Goal: Navigation & Orientation: Understand site structure

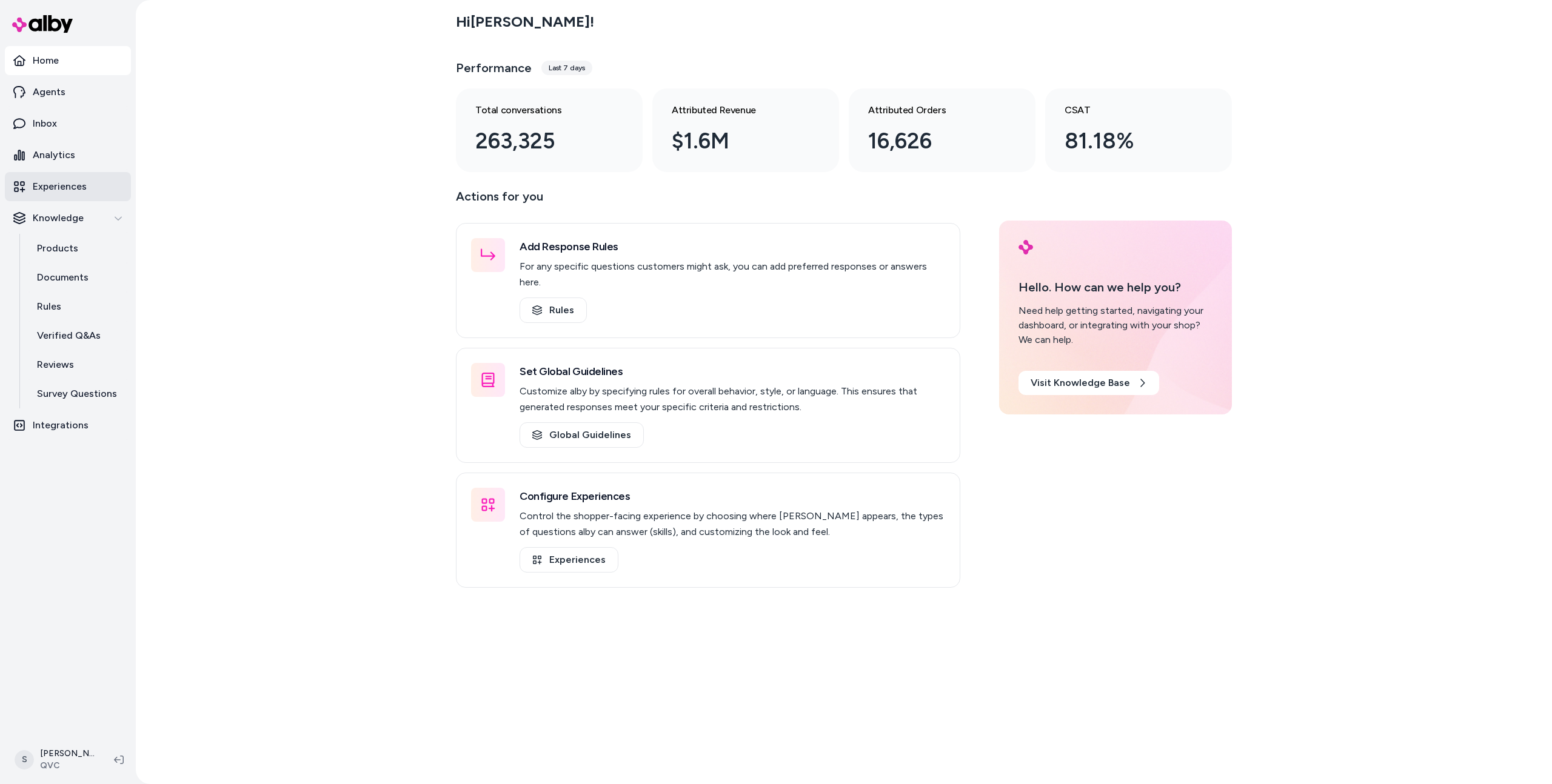
click at [54, 183] on p "Experiences" at bounding box center [60, 186] width 54 height 15
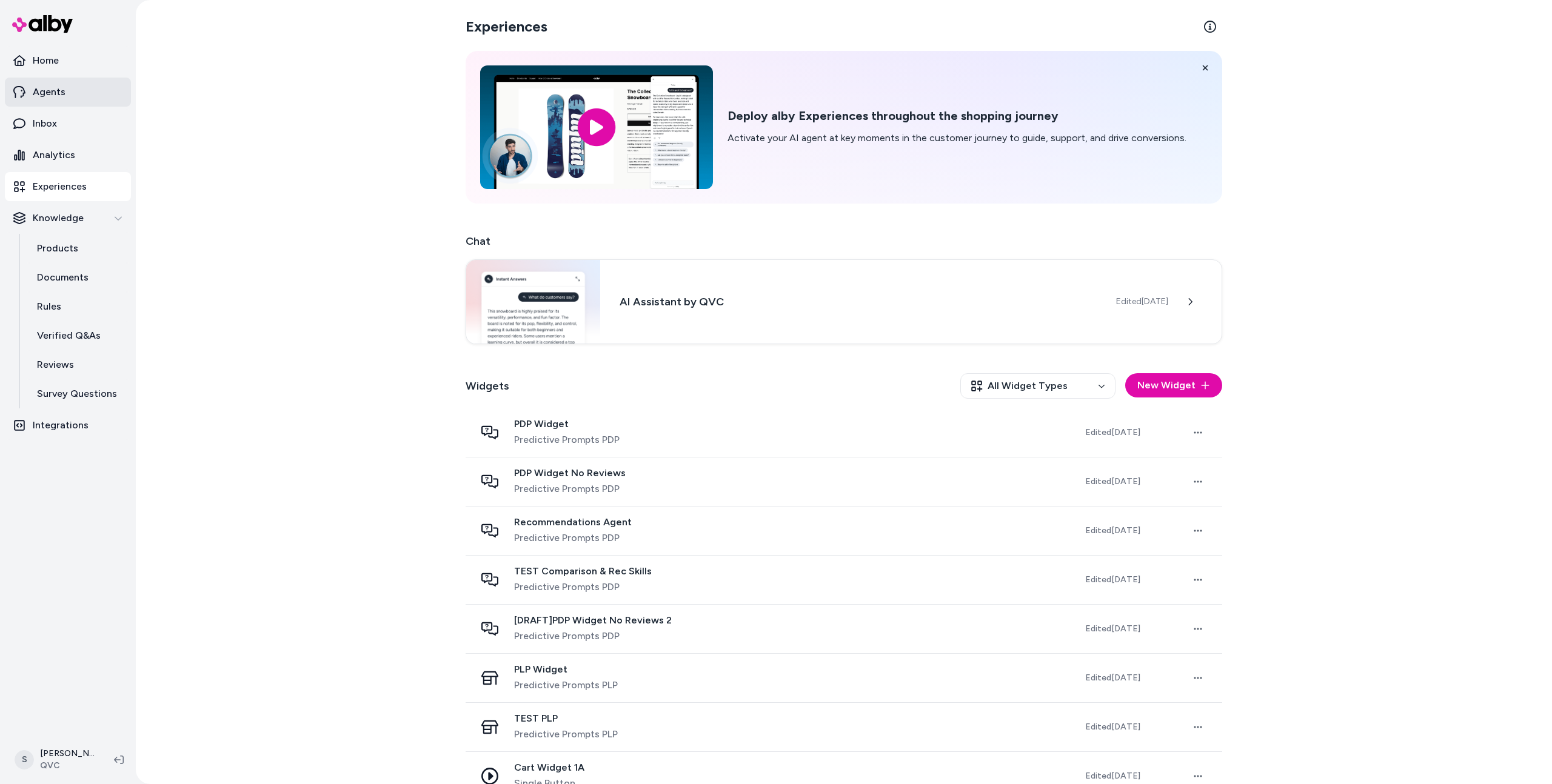
click at [57, 93] on p "Agents" at bounding box center [49, 92] width 33 height 15
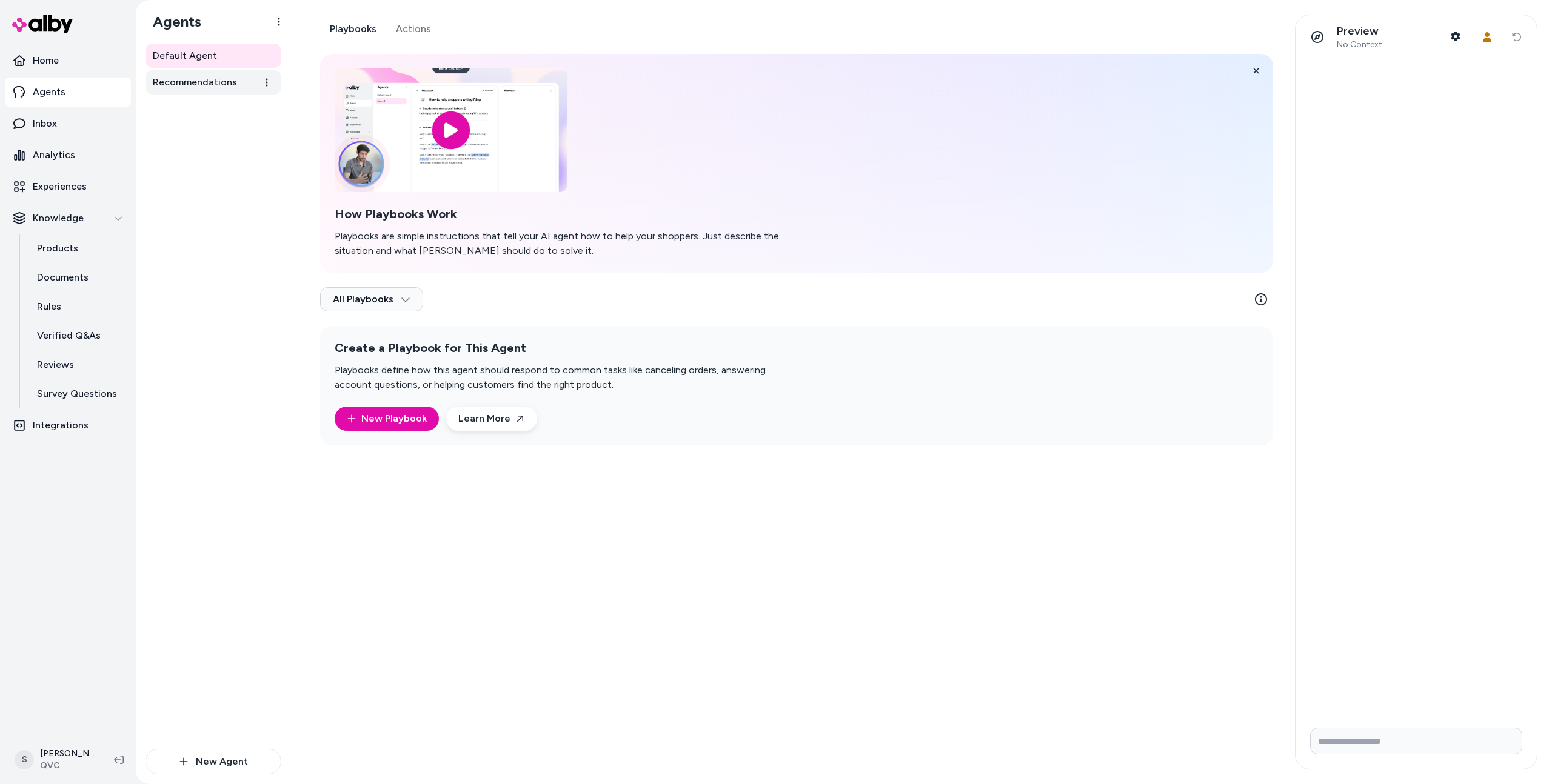
click at [221, 85] on span "Recommendations" at bounding box center [195, 82] width 84 height 15
click at [401, 13] on div "Recommendations Playbooks Actions How Playbooks Work Playbooks are simple instr…" at bounding box center [921, 392] width 1261 height 784
click at [405, 38] on div "Playbooks Actions How Playbooks Work Playbooks are simple instructions that tel…" at bounding box center [797, 230] width 953 height 431
